Goal: Navigation & Orientation: Find specific page/section

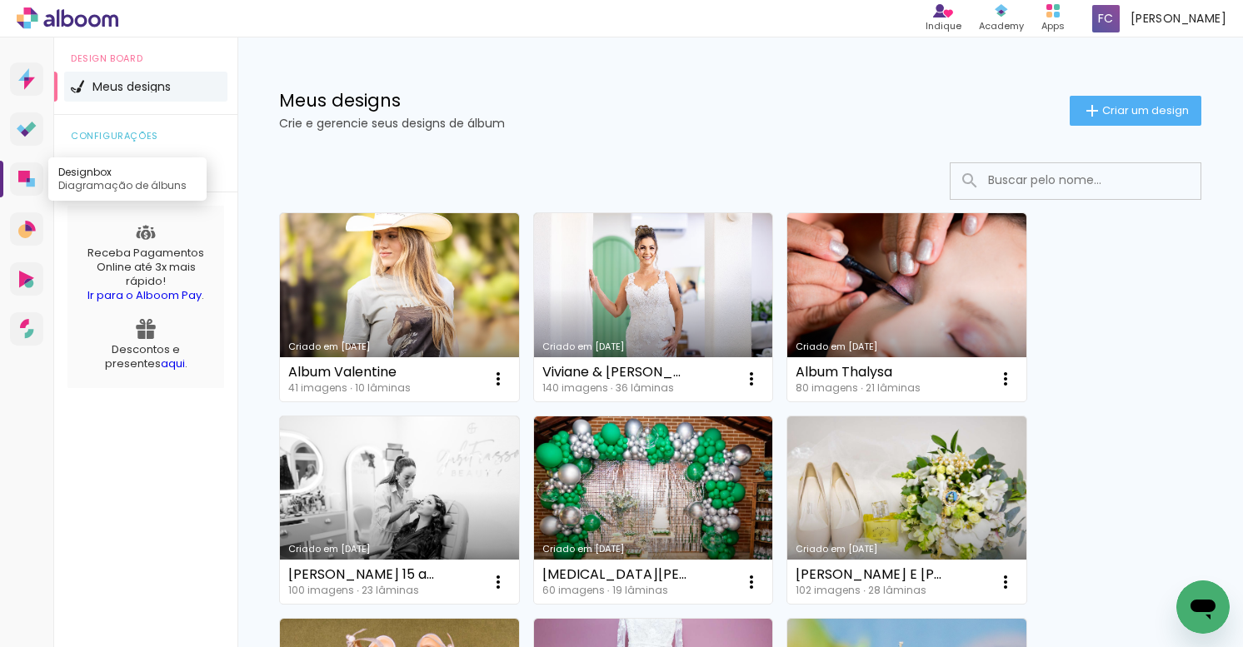
click at [27, 174] on icon at bounding box center [24, 177] width 12 height 12
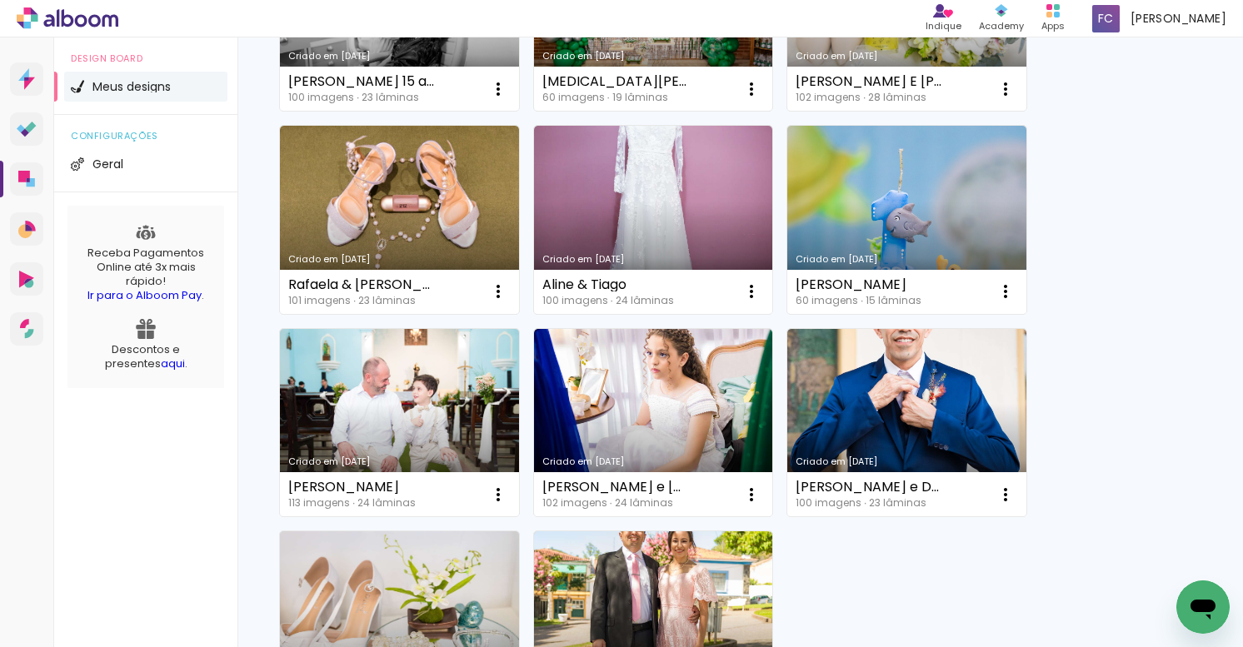
scroll to position [502, 0]
